Goal: Transaction & Acquisition: Purchase product/service

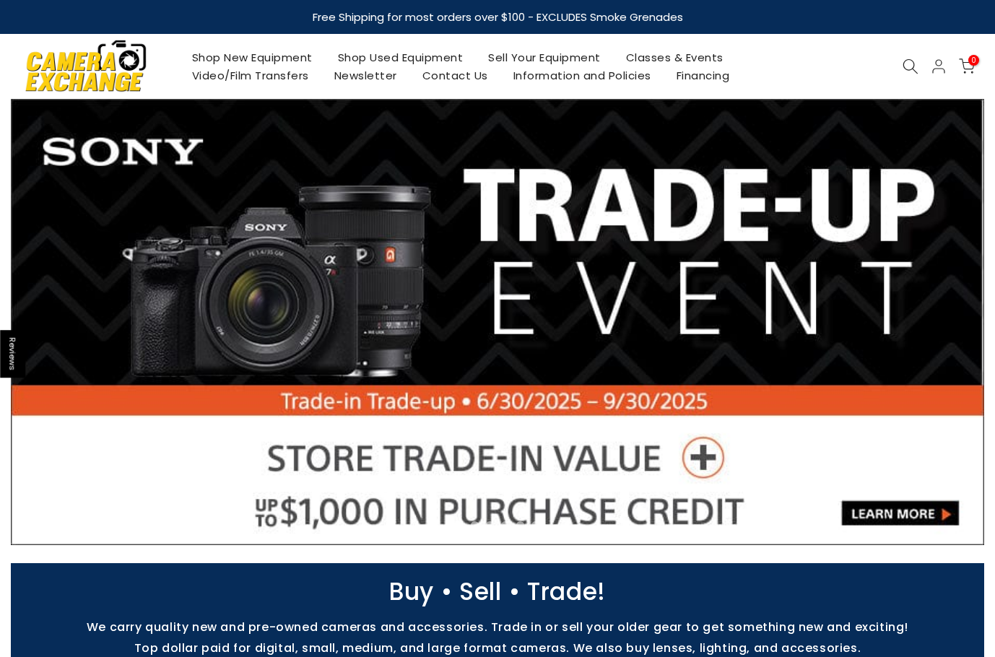
click at [430, 54] on link "Shop Used Equipment" at bounding box center [400, 57] width 151 height 18
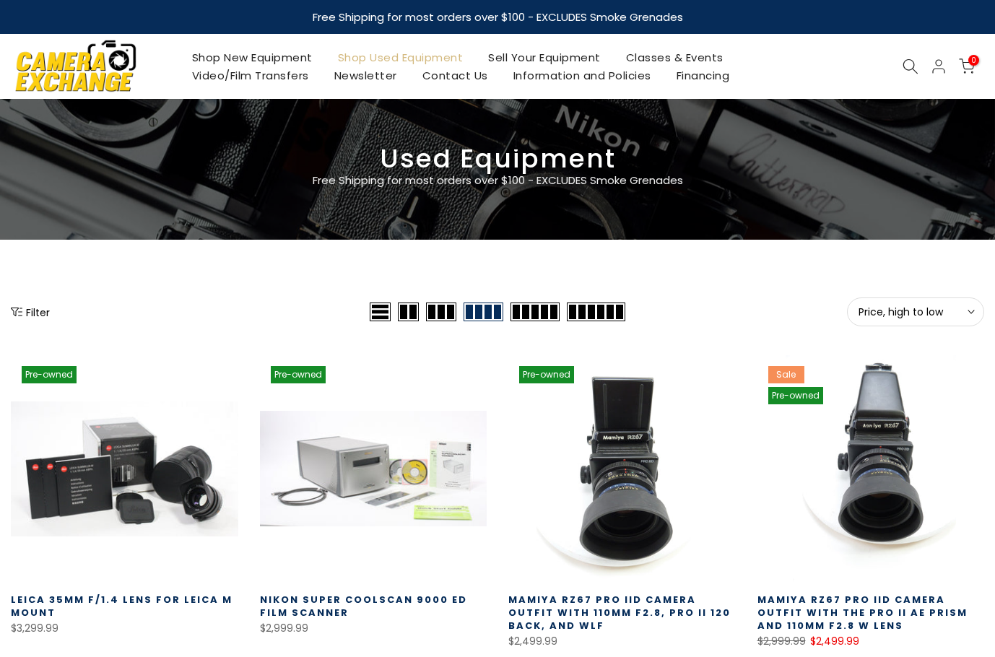
click at [902, 315] on span "Price, high to low" at bounding box center [915, 311] width 114 height 13
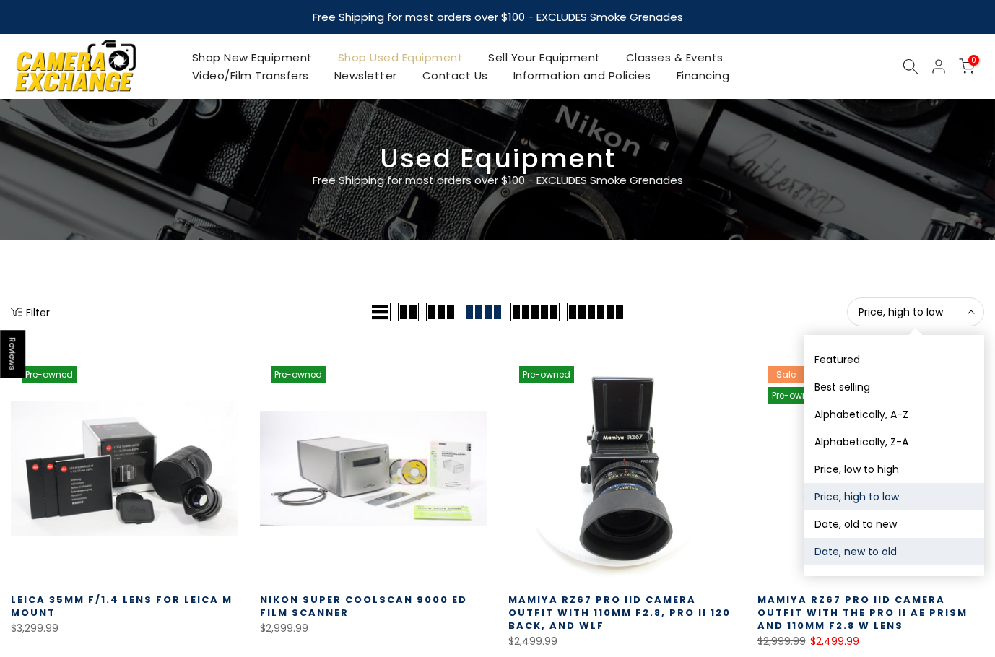
click at [871, 550] on button "Date, new to old" at bounding box center [893, 551] width 180 height 27
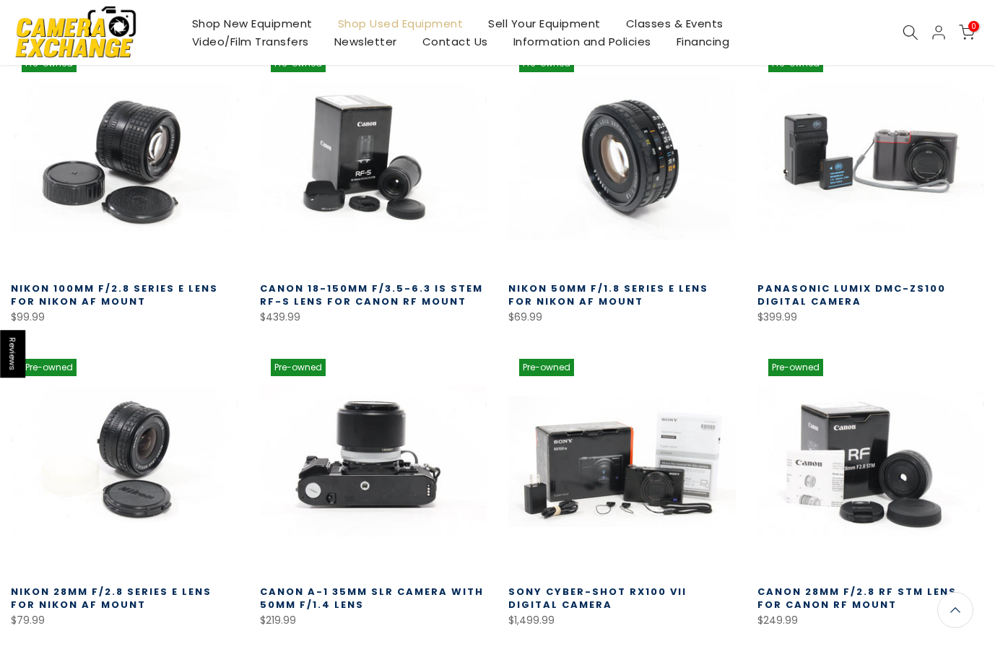
scroll to position [282, 0]
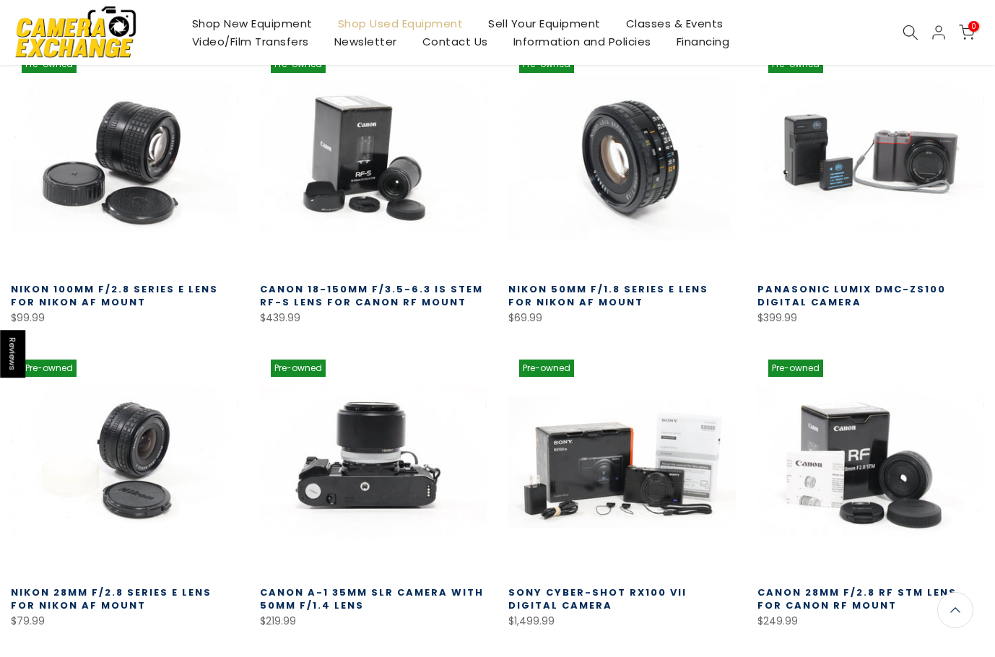
click at [639, 200] on link at bounding box center [621, 158] width 227 height 227
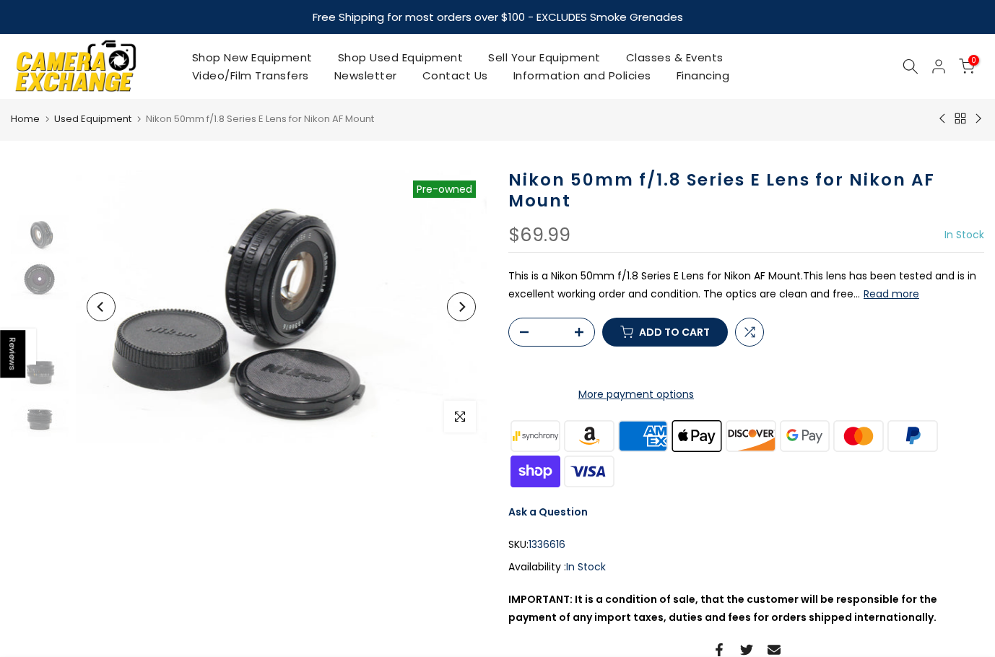
click at [466, 313] on button "Next" at bounding box center [461, 306] width 29 height 29
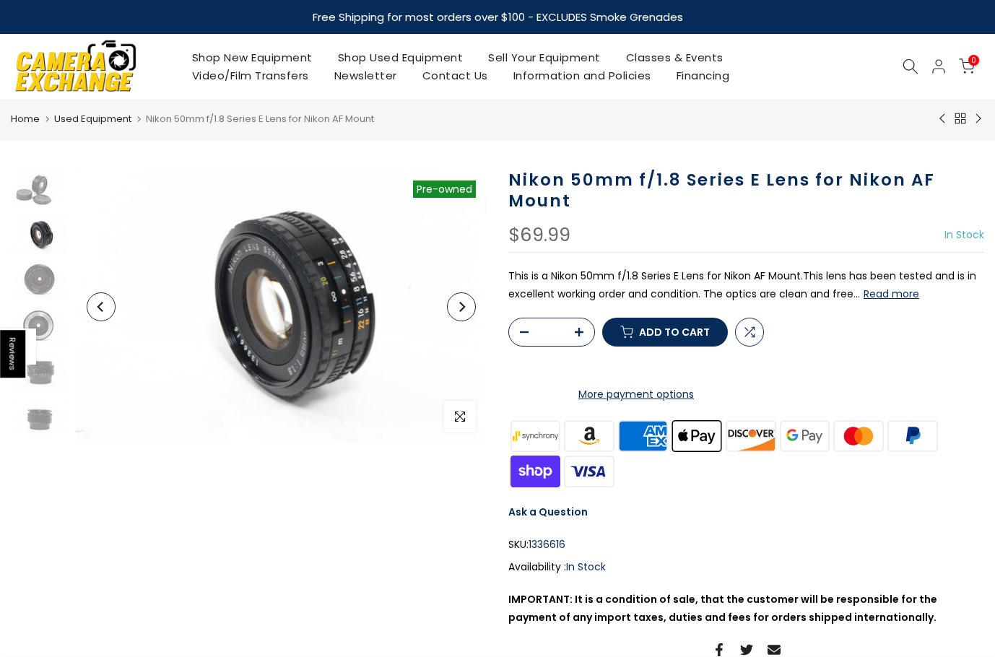
click at [466, 313] on button "Next" at bounding box center [461, 306] width 29 height 29
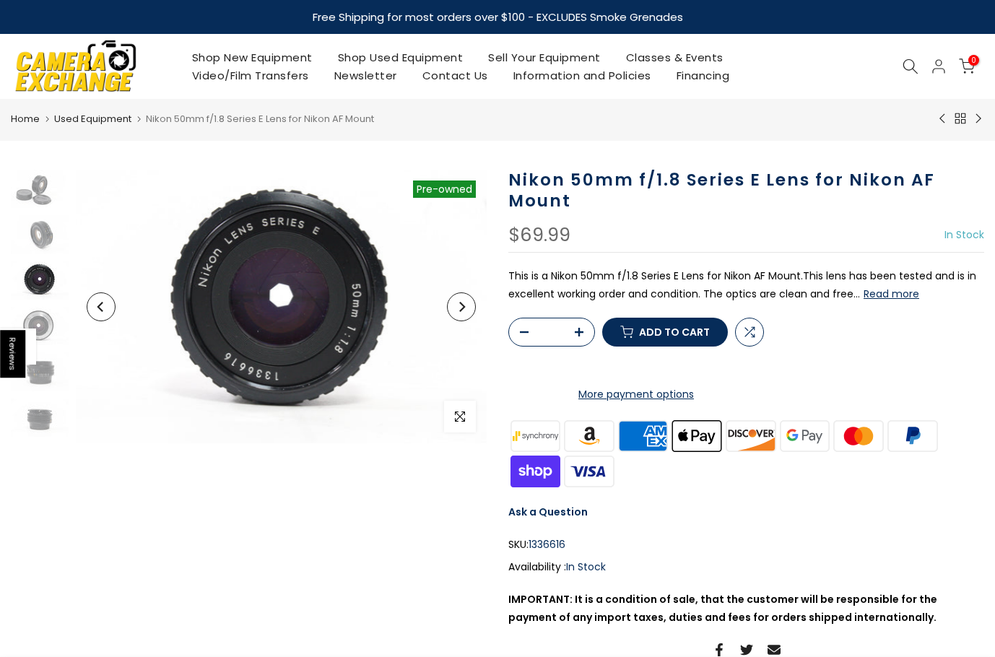
scroll to position [19, 0]
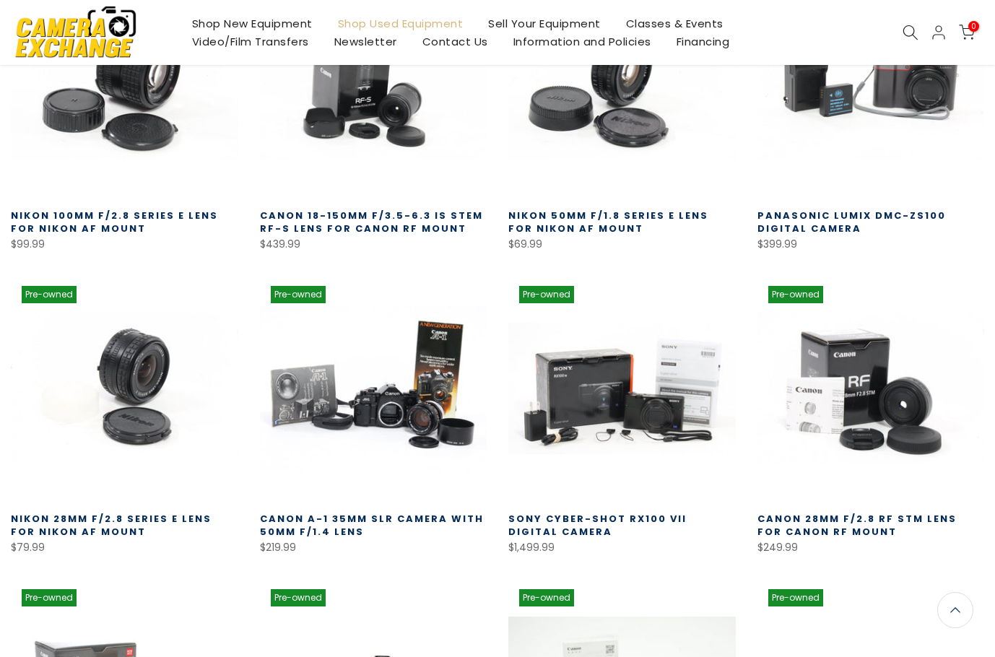
scroll to position [65, 0]
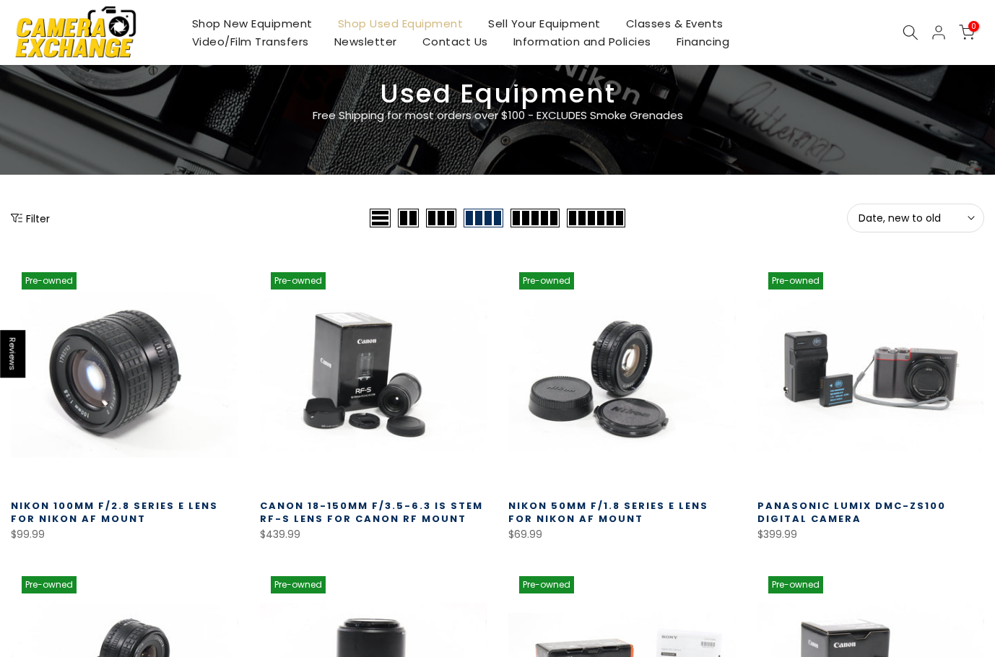
click at [120, 378] on link at bounding box center [124, 374] width 227 height 227
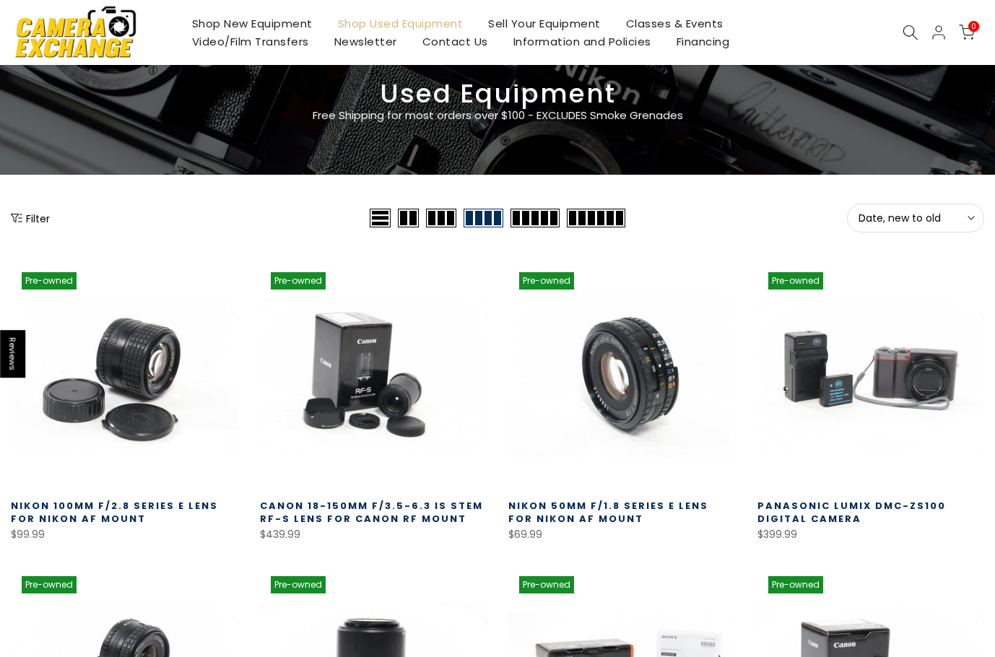
scroll to position [66, 0]
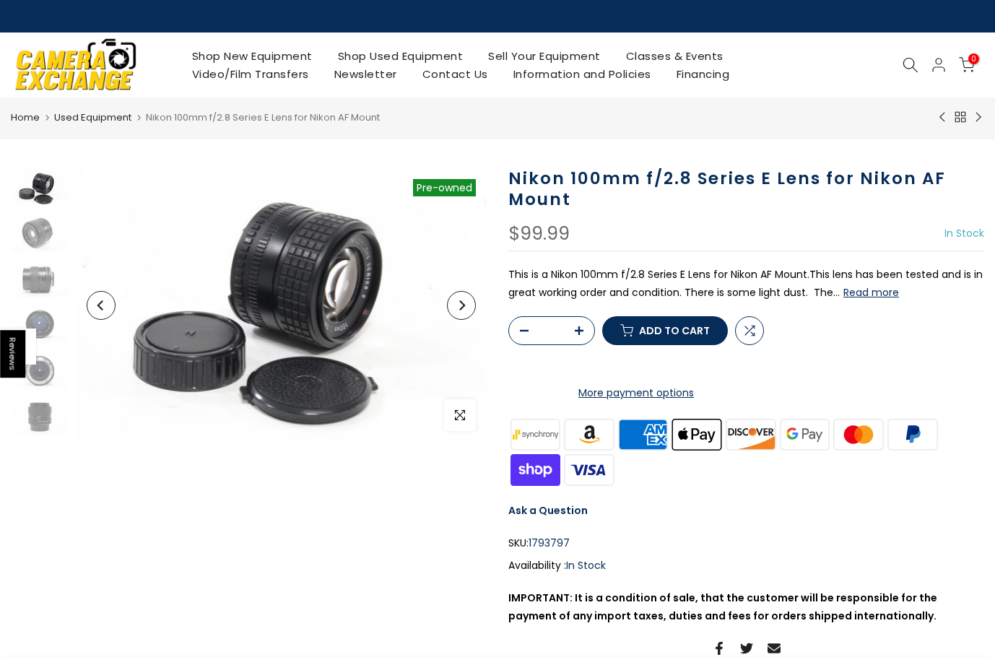
drag, startPoint x: 396, startPoint y: 55, endPoint x: 418, endPoint y: 59, distance: 22.8
click at [396, 55] on link "Shop Used Equipment" at bounding box center [400, 56] width 151 height 18
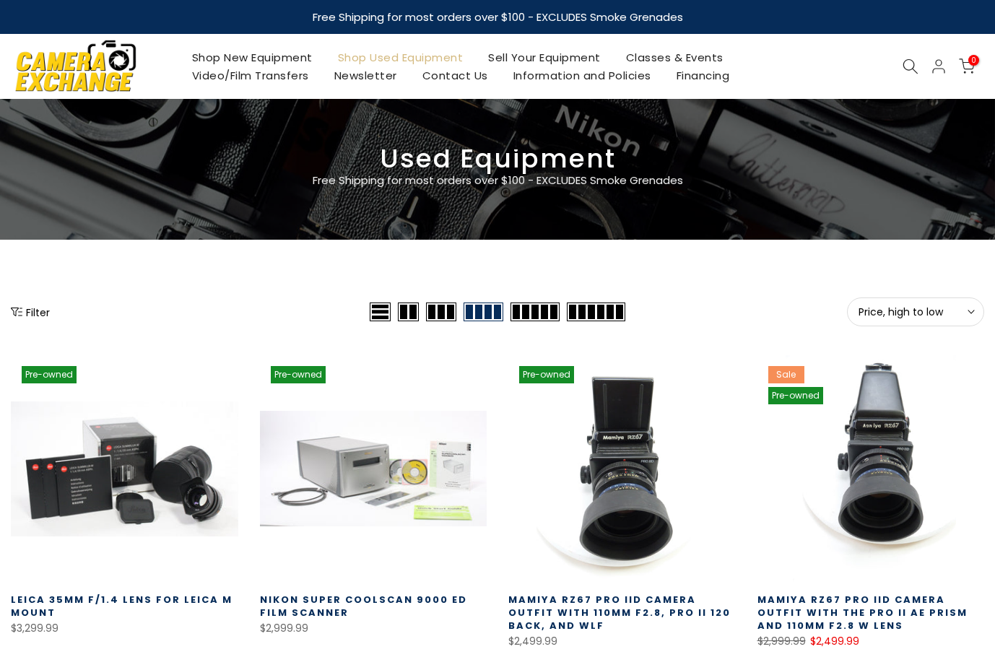
click at [894, 308] on span "Price, high to low" at bounding box center [915, 311] width 114 height 13
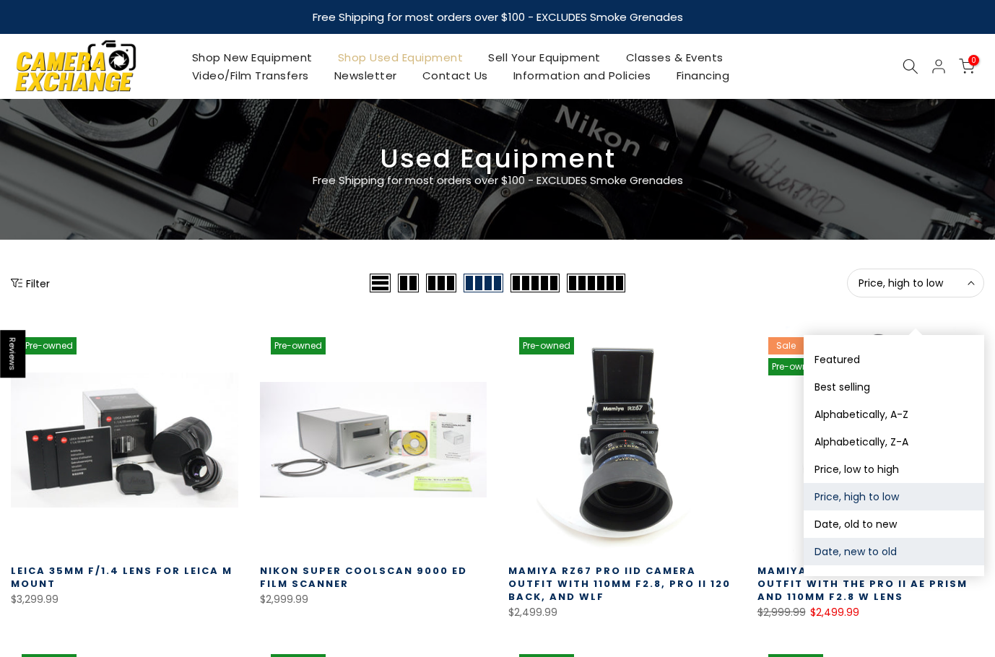
click at [885, 549] on button "Date, new to old" at bounding box center [893, 551] width 180 height 27
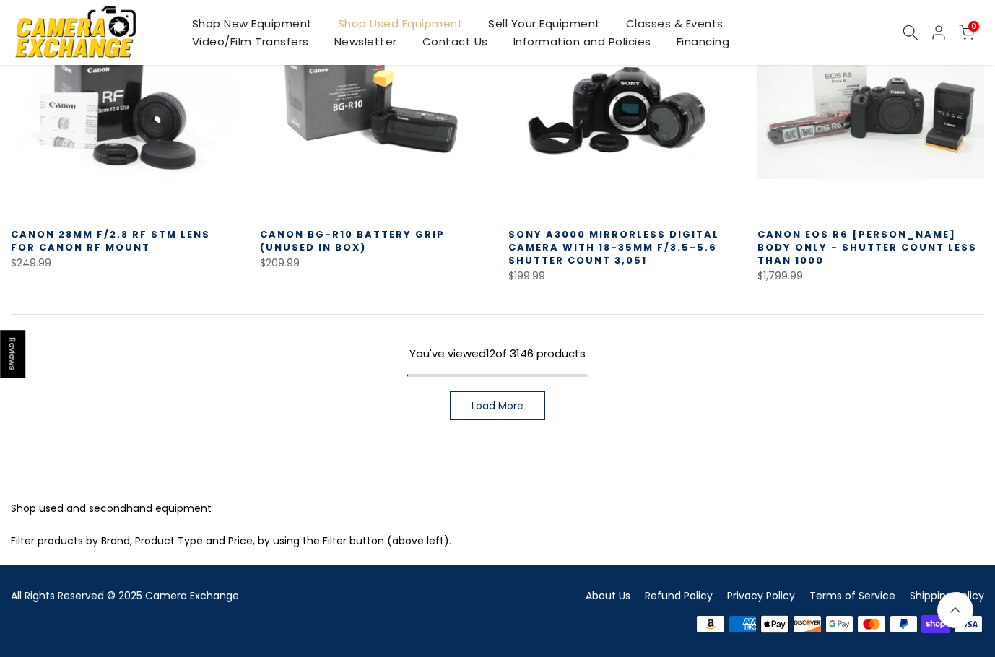
scroll to position [955, 0]
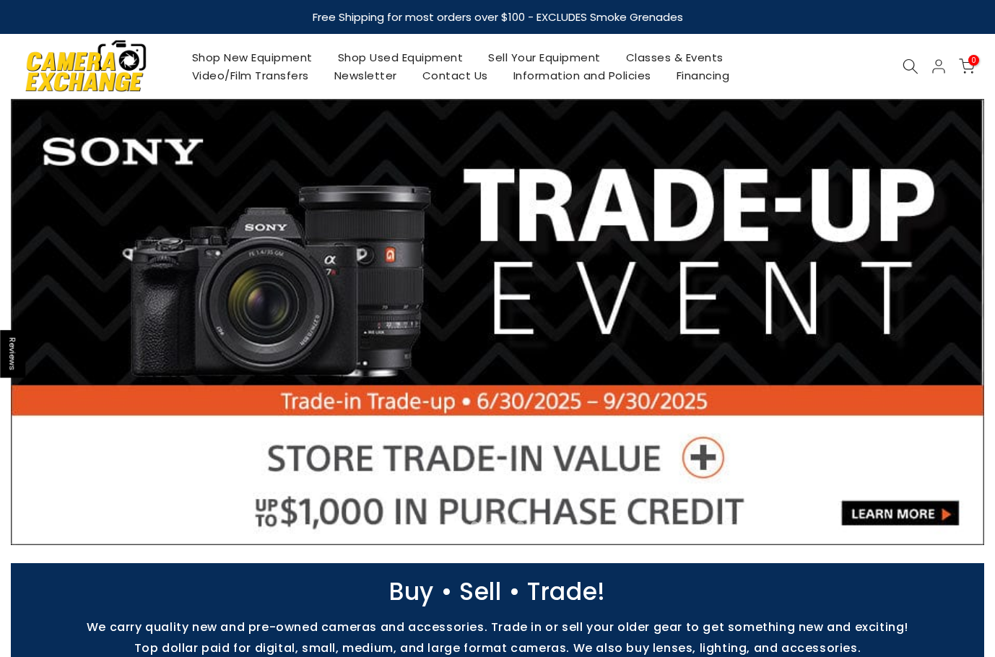
click at [437, 60] on link "Shop Used Equipment" at bounding box center [400, 57] width 151 height 18
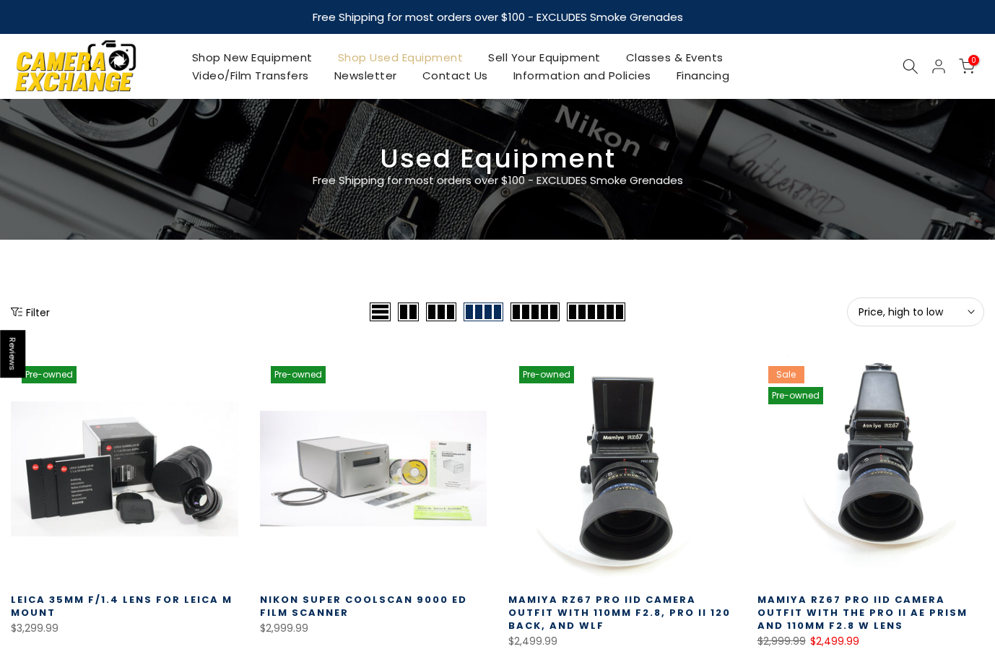
click at [902, 313] on span "Price, high to low" at bounding box center [915, 311] width 114 height 13
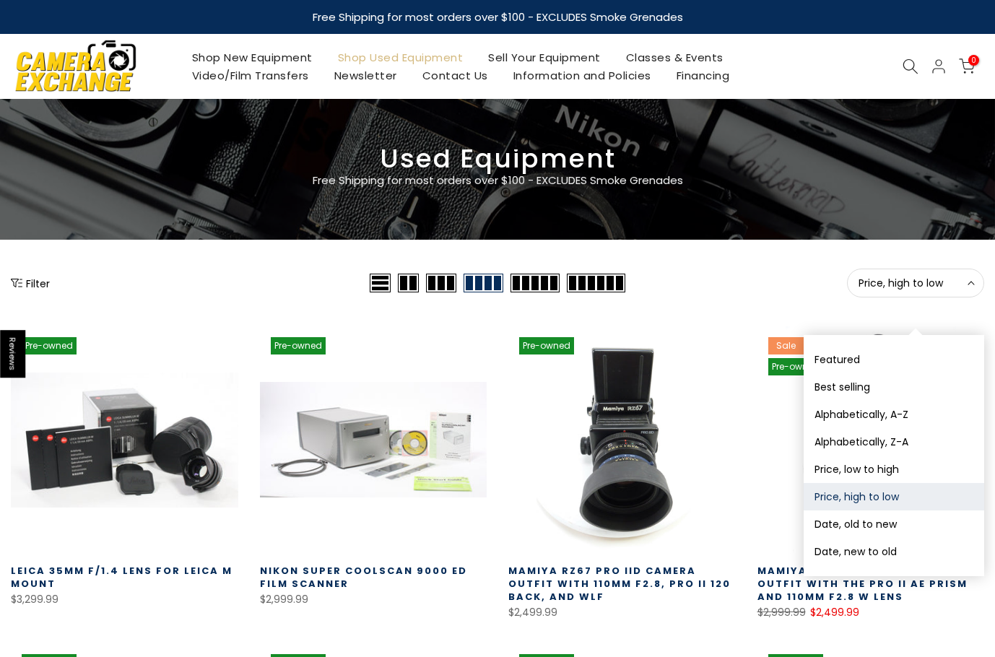
click at [858, 550] on button "Date, new to old" at bounding box center [893, 551] width 180 height 27
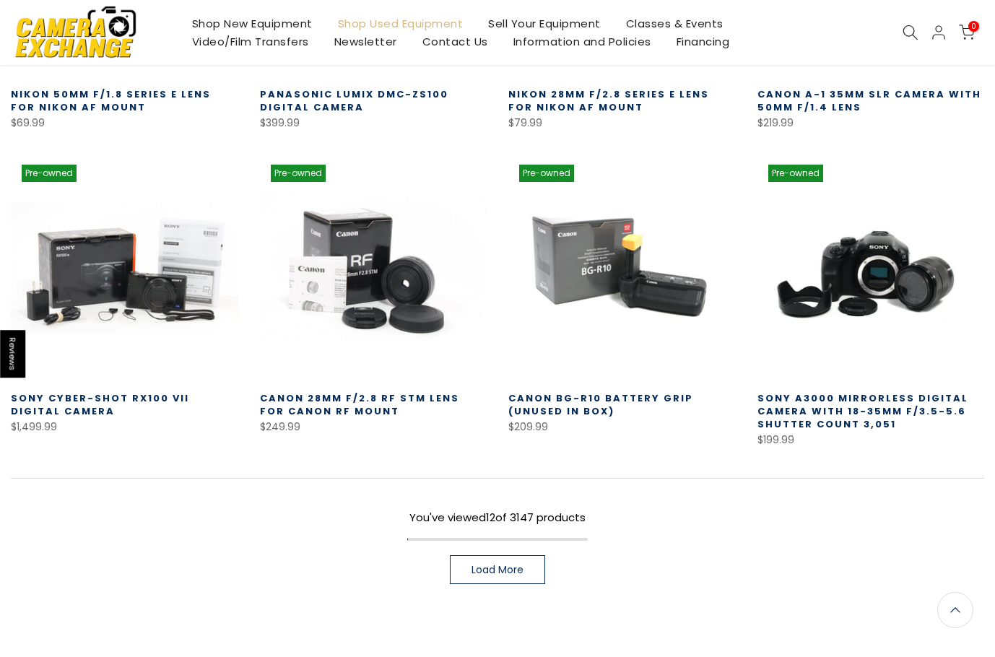
scroll to position [794, 0]
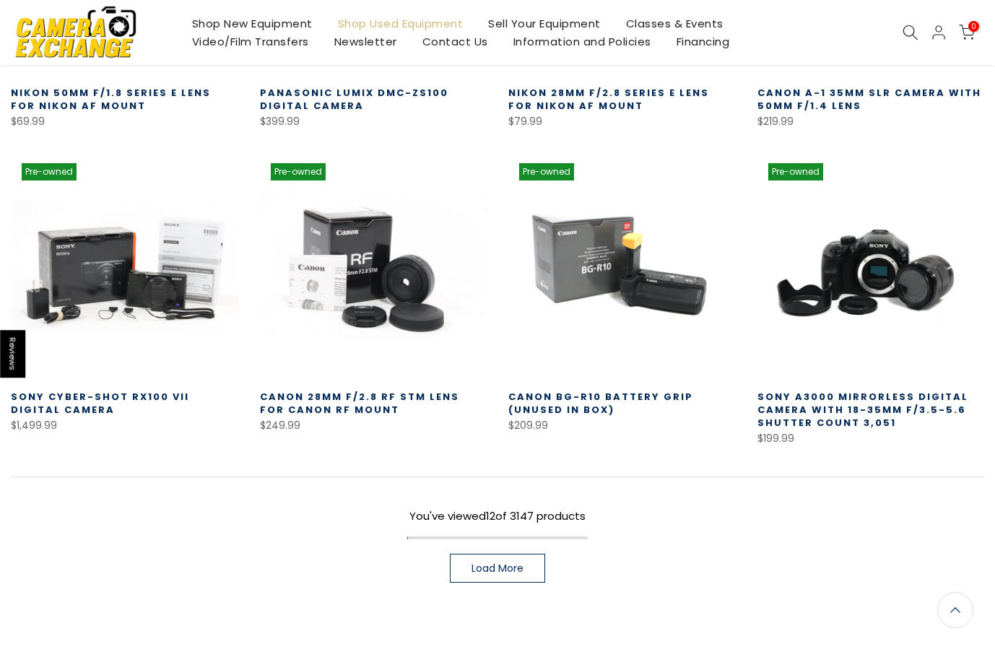
click at [469, 572] on link "Load More" at bounding box center [497, 568] width 95 height 29
